Goal: Navigation & Orientation: Find specific page/section

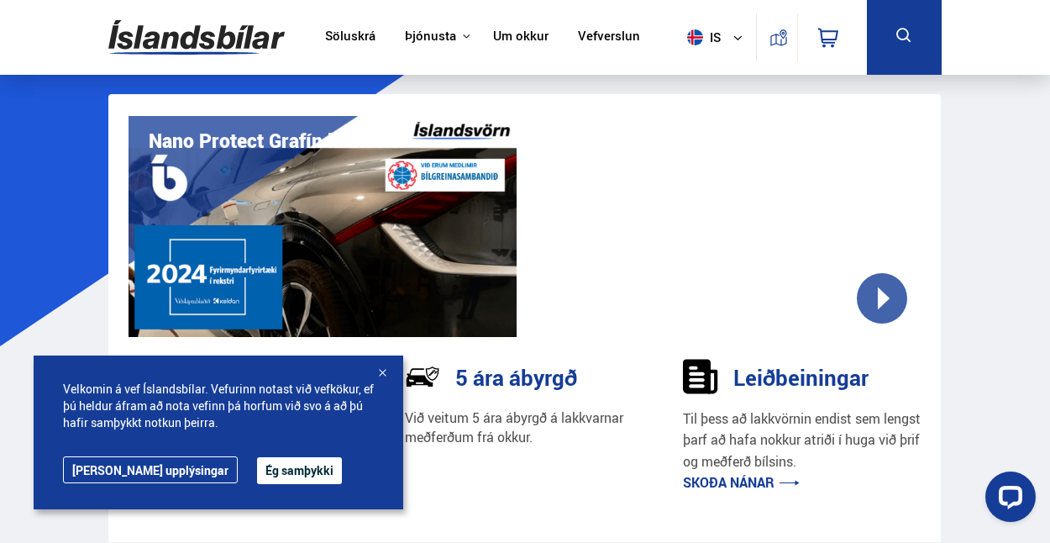
click at [381, 369] on div at bounding box center [382, 373] width 17 height 17
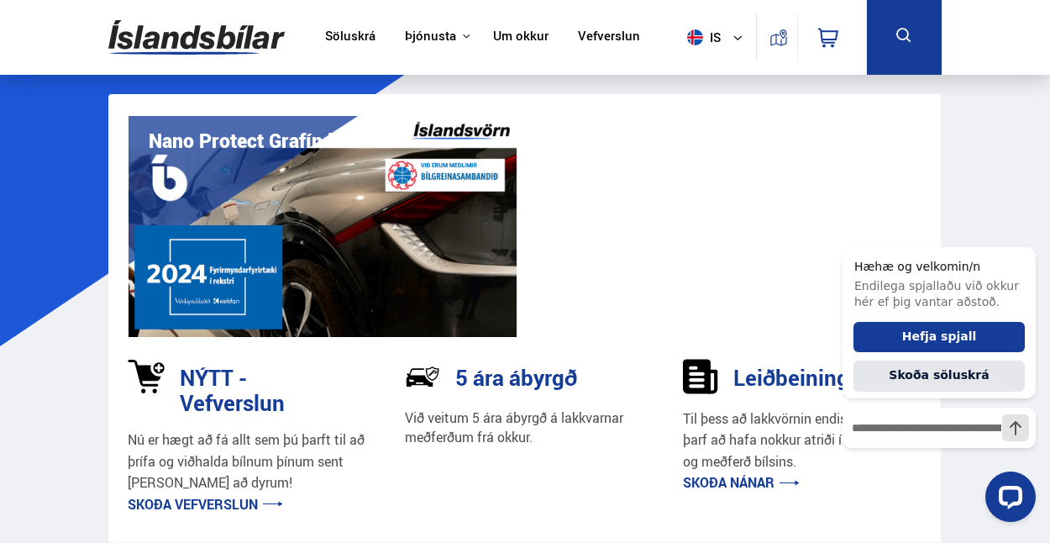
click at [355, 39] on link "Söluskrá" at bounding box center [350, 38] width 50 height 18
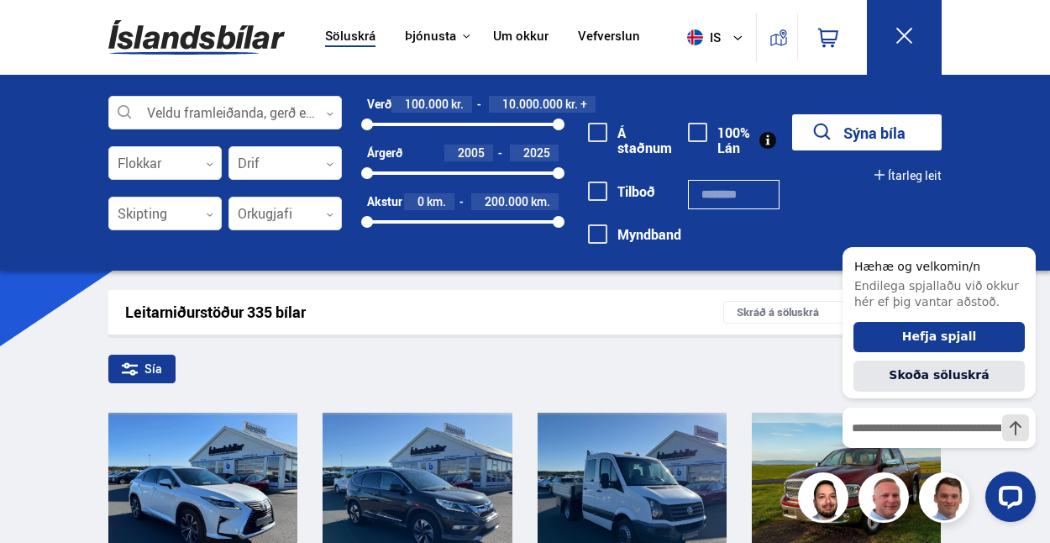
click at [617, 34] on link "Vefverslun" at bounding box center [609, 38] width 62 height 18
